Goal: Information Seeking & Learning: Learn about a topic

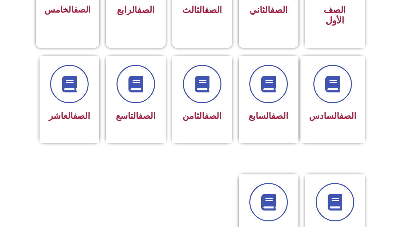
scroll to position [239, 0]
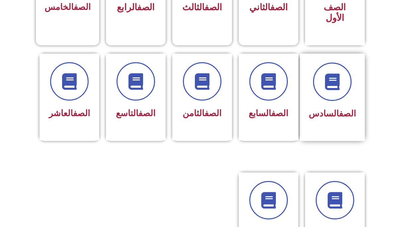
click at [329, 92] on div "الصف السادس" at bounding box center [331, 93] width 47 height 60
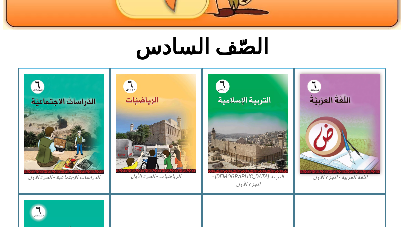
scroll to position [137, 0]
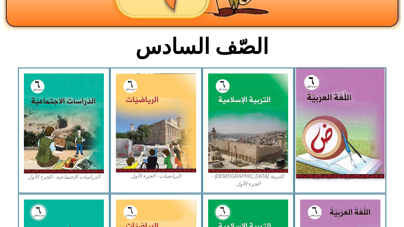
click at [328, 92] on img at bounding box center [340, 124] width 88 height 110
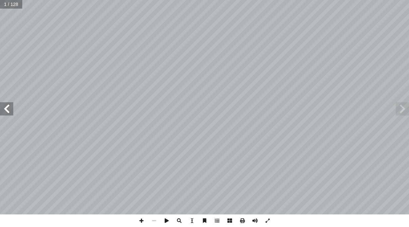
click at [5, 108] on span at bounding box center [6, 108] width 13 height 13
click at [8, 112] on span at bounding box center [6, 108] width 13 height 13
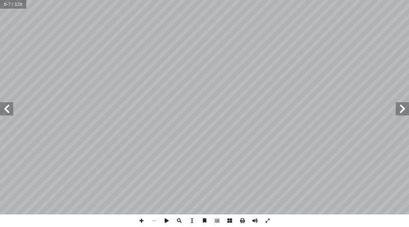
click at [8, 112] on span at bounding box center [6, 108] width 13 height 13
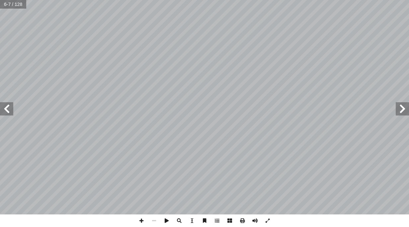
click at [8, 112] on span at bounding box center [6, 108] width 13 height 13
click at [8, 110] on span at bounding box center [6, 108] width 13 height 13
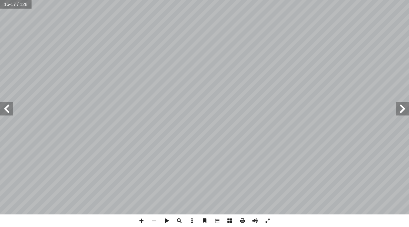
click at [8, 110] on span at bounding box center [6, 108] width 13 height 13
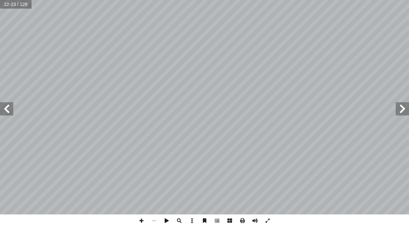
click at [5, 110] on span at bounding box center [6, 108] width 13 height 13
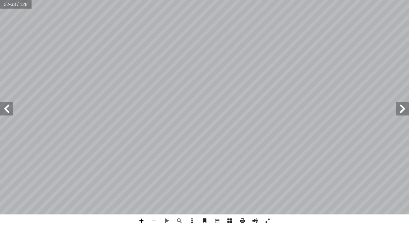
click at [140, 220] on span at bounding box center [141, 221] width 13 height 13
click at [152, 219] on span at bounding box center [154, 221] width 13 height 13
click at [141, 221] on span at bounding box center [141, 221] width 13 height 13
click at [5, 106] on span at bounding box center [6, 108] width 13 height 13
